Goal: Task Accomplishment & Management: Use online tool/utility

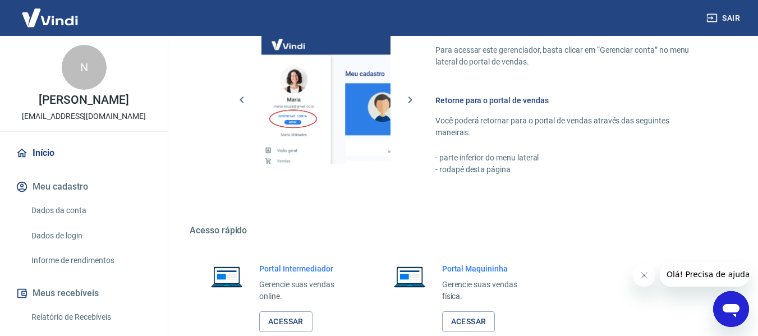
scroll to position [561, 0]
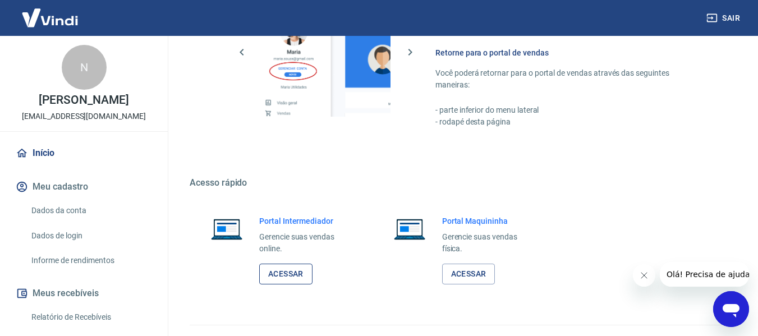
click at [286, 275] on link "Acessar" at bounding box center [285, 274] width 53 height 21
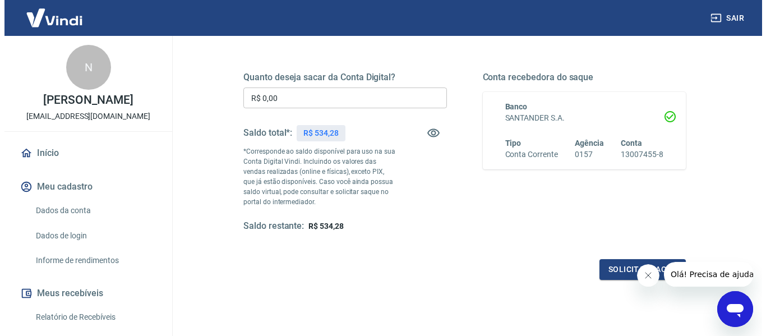
scroll to position [168, 0]
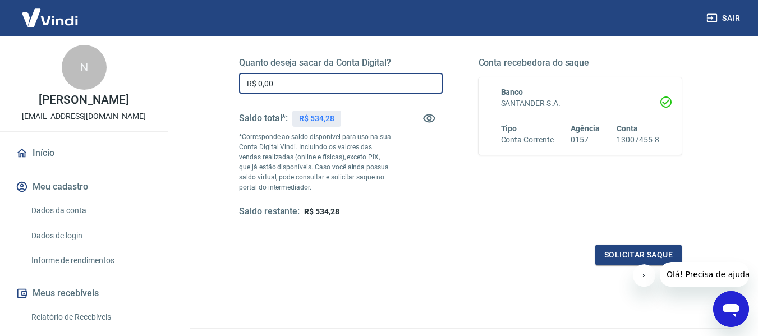
click at [296, 84] on input "R$ 0,00" at bounding box center [341, 83] width 204 height 21
type input "R$ 534,00"
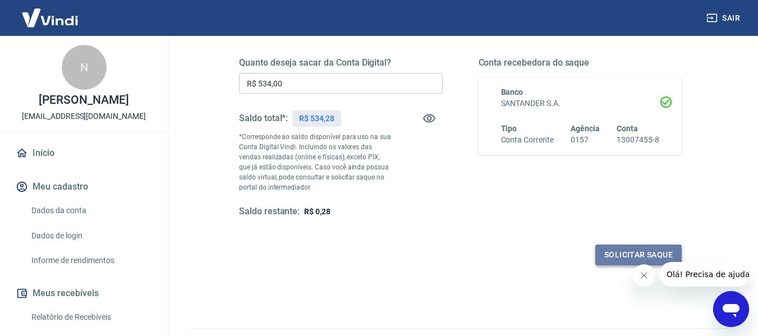
click at [657, 252] on button "Solicitar saque" at bounding box center [638, 255] width 86 height 21
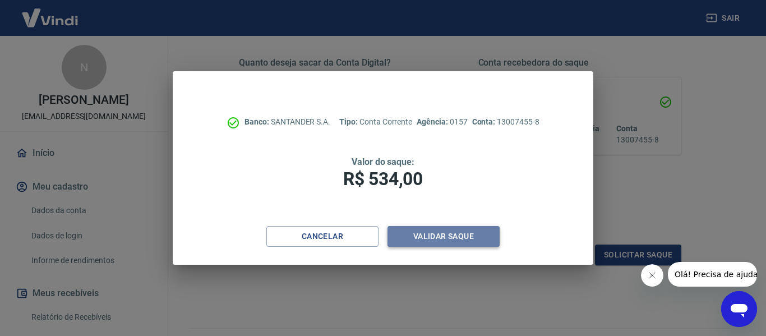
click at [462, 235] on button "Validar saque" at bounding box center [444, 236] width 112 height 21
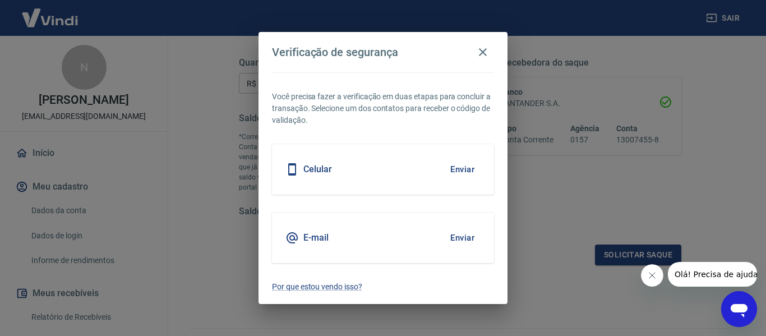
click at [316, 239] on h5 "E-mail" at bounding box center [315, 237] width 25 height 11
click at [471, 237] on button "Enviar" at bounding box center [462, 238] width 36 height 24
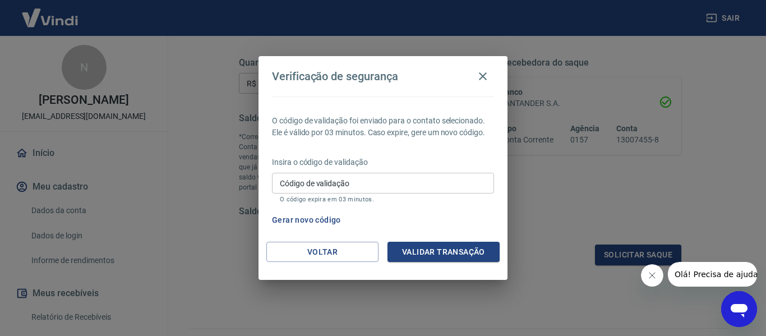
click at [397, 183] on input "Código de validação" at bounding box center [383, 183] width 222 height 21
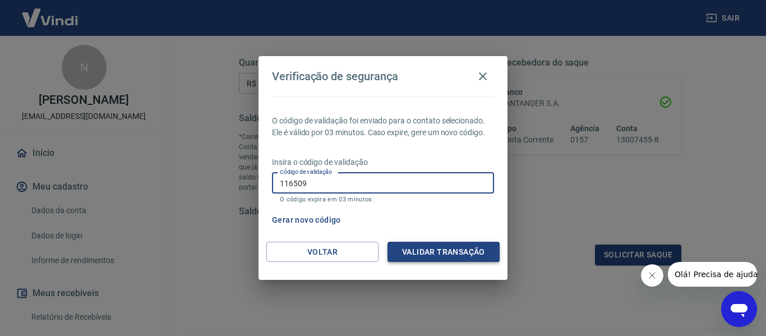
type input "116509"
click at [449, 251] on button "Validar transação" at bounding box center [444, 252] width 112 height 21
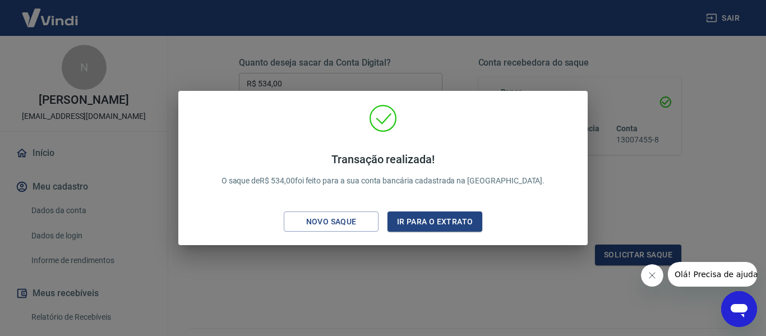
click at [532, 129] on div "Transação realizada! O saque de R$ 534,00 foi feito para a sua conta bancária c…" at bounding box center [382, 170] width 391 height 132
click at [652, 203] on div "Transação realizada! O saque de R$ 534,00 foi feito para a sua conta bancária c…" at bounding box center [383, 168] width 766 height 336
